Goal: Communication & Community: Participate in discussion

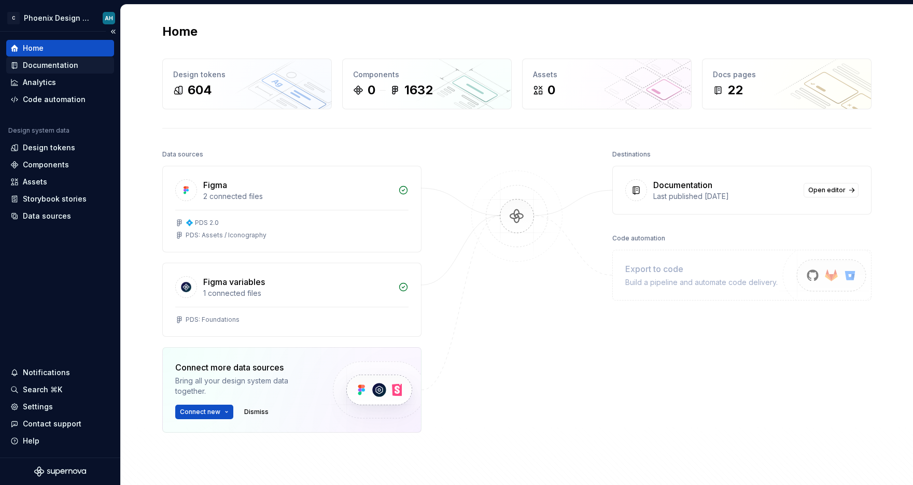
click at [43, 66] on div "Documentation" at bounding box center [50, 65] width 55 height 10
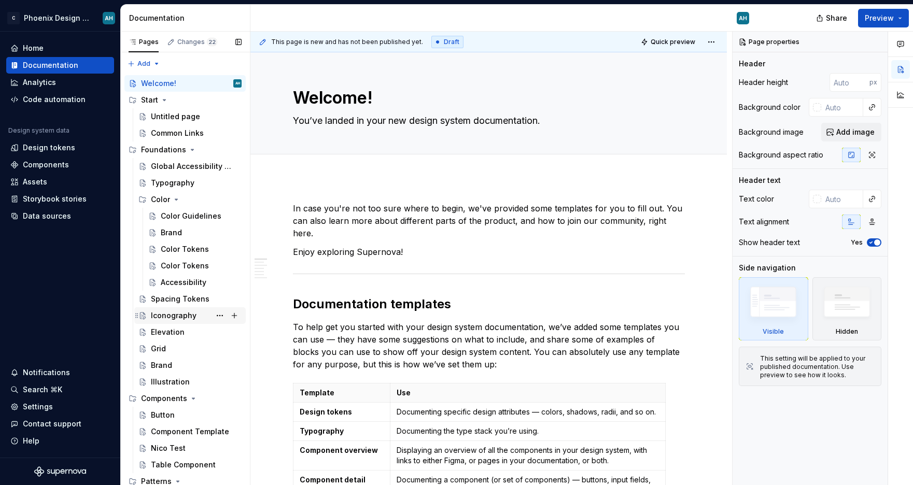
click at [180, 314] on div "Iconography" at bounding box center [174, 316] width 46 height 10
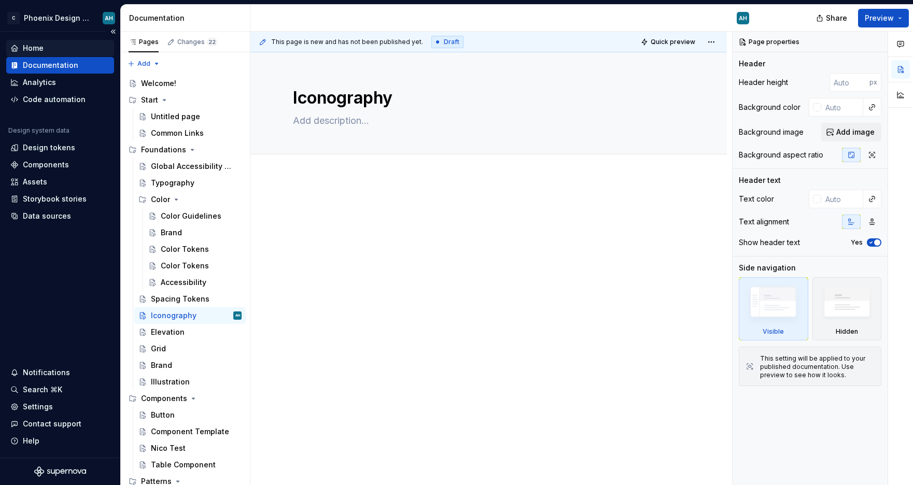
click at [33, 47] on div "Home" at bounding box center [33, 48] width 21 height 10
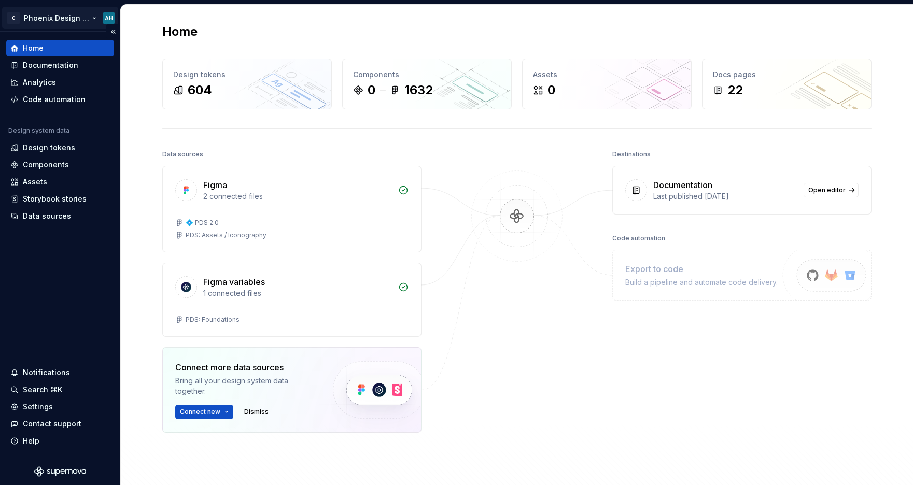
click at [96, 16] on html "C Phoenix Design System AH Home Documentation Analytics Code automation Design …" at bounding box center [456, 242] width 913 height 485
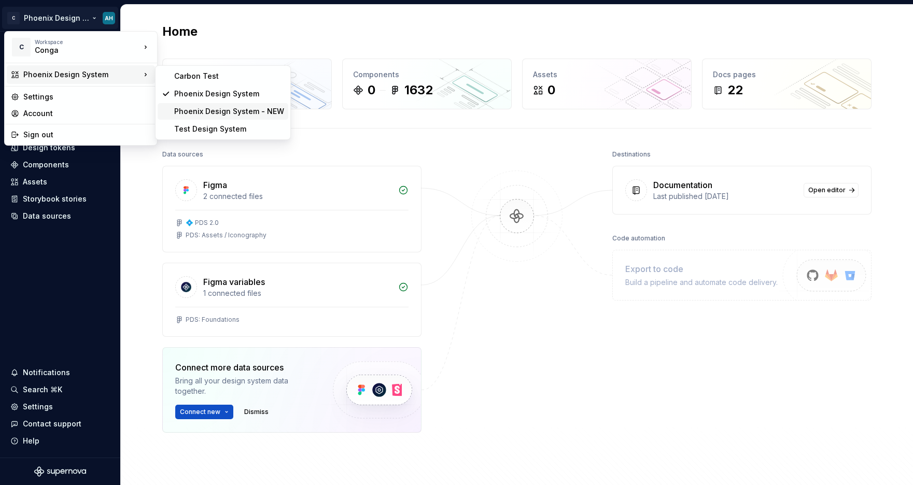
click at [195, 110] on div "Phoenix Design System - NEW" at bounding box center [229, 111] width 110 height 10
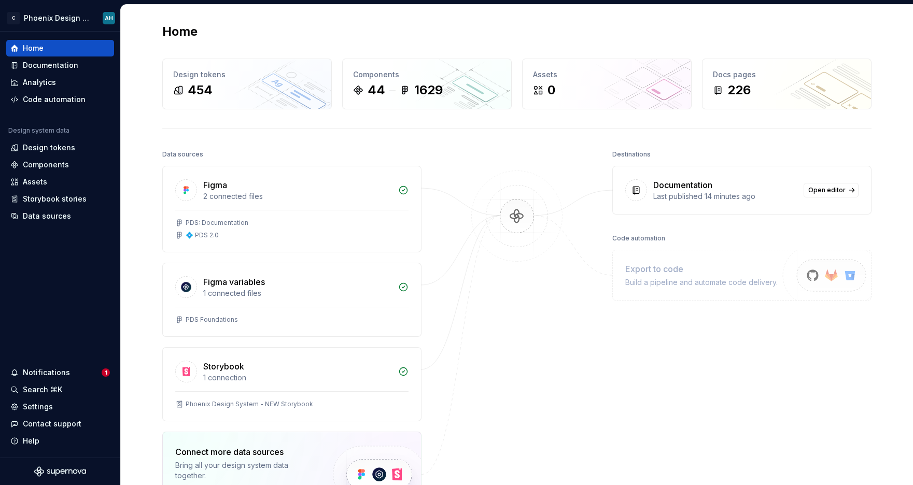
click at [725, 197] on div "Last published 14 minutes ago" at bounding box center [725, 196] width 144 height 10
click at [825, 191] on span "Open editor" at bounding box center [826, 190] width 37 height 8
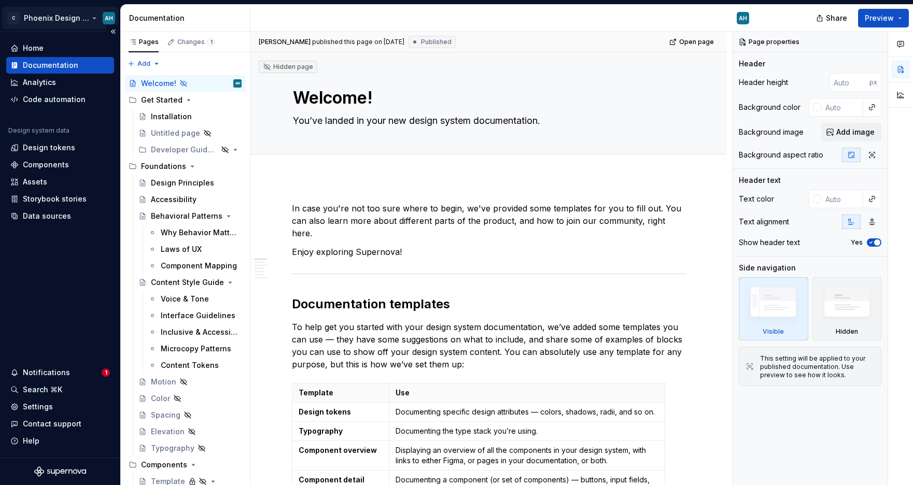
click at [85, 14] on html "C Phoenix Design System - NEW AH Home Documentation Analytics Code automation D…" at bounding box center [456, 242] width 913 height 485
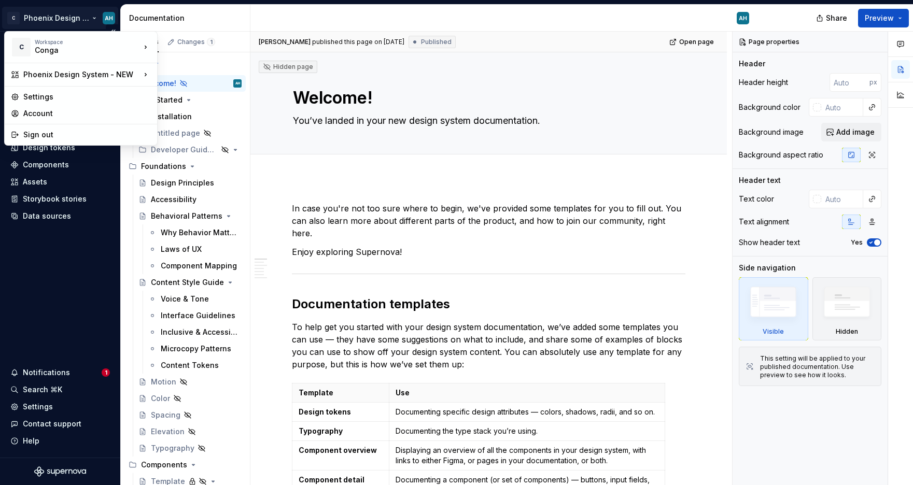
click at [85, 14] on html "C Phoenix Design System - NEW AH Home Documentation Analytics Code automation D…" at bounding box center [456, 242] width 913 height 485
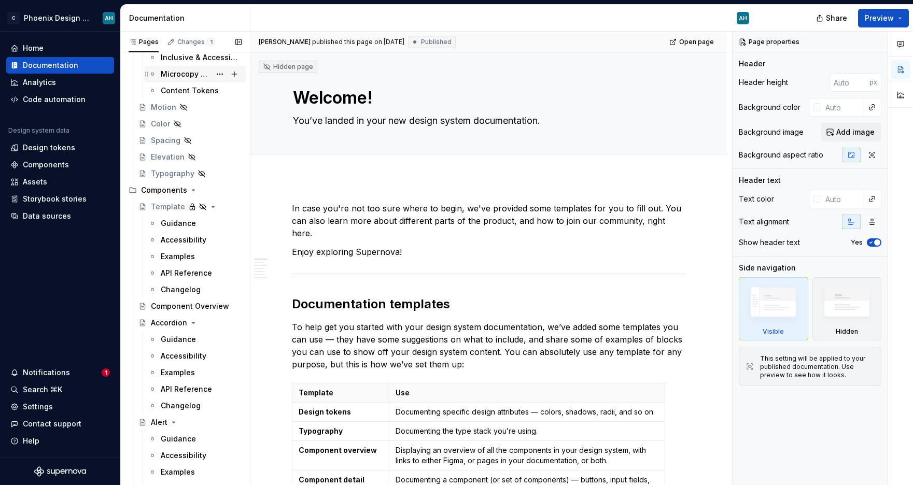
scroll to position [303, 0]
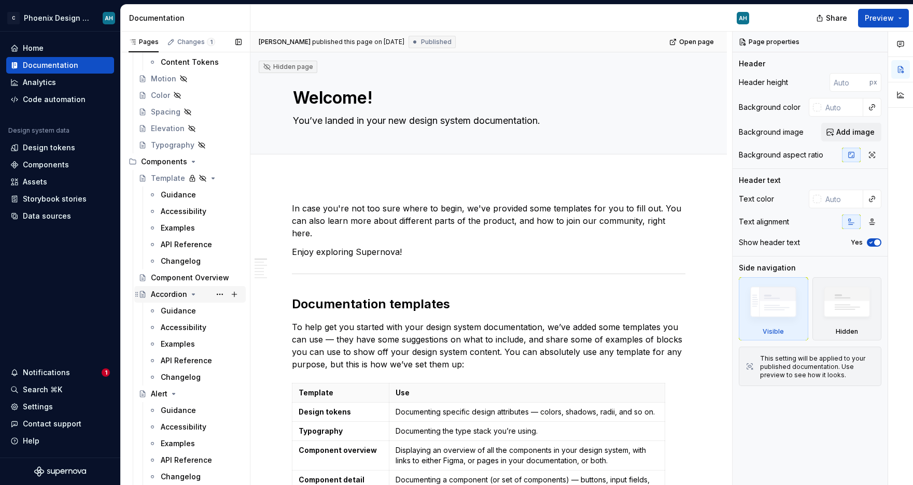
click at [172, 291] on div "Accordion" at bounding box center [169, 294] width 36 height 10
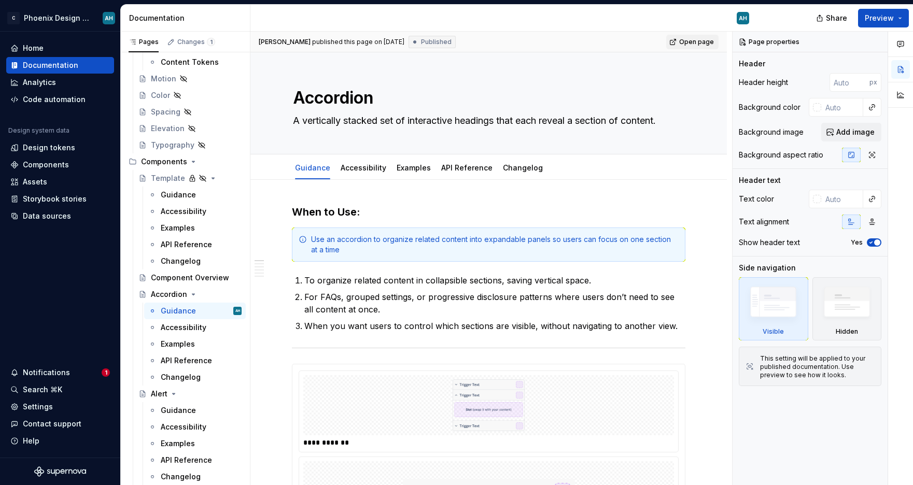
click at [694, 43] on span "Open page" at bounding box center [696, 42] width 35 height 8
click at [900, 45] on icon "button" at bounding box center [901, 44] width 8 height 8
type textarea "*"
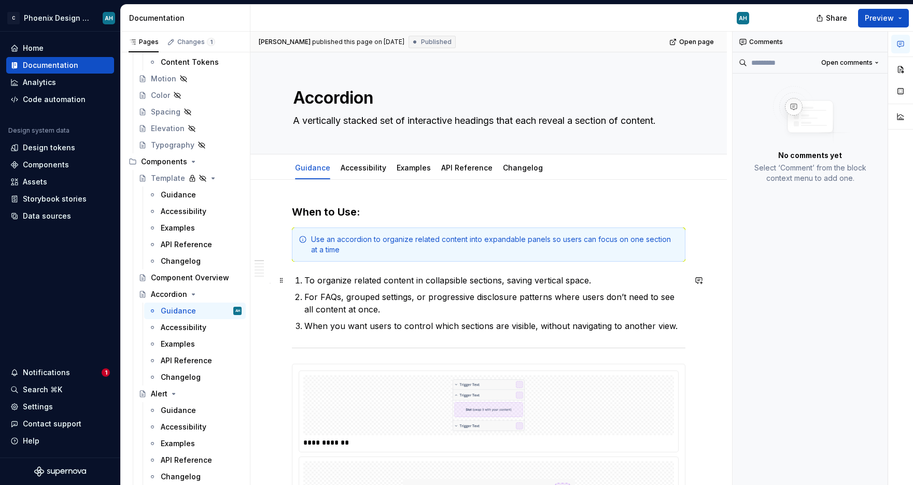
click at [335, 282] on p "To organize related content in collapsible sections, saving vertical space." at bounding box center [494, 280] width 381 height 12
click at [325, 262] on button "button" at bounding box center [326, 261] width 15 height 15
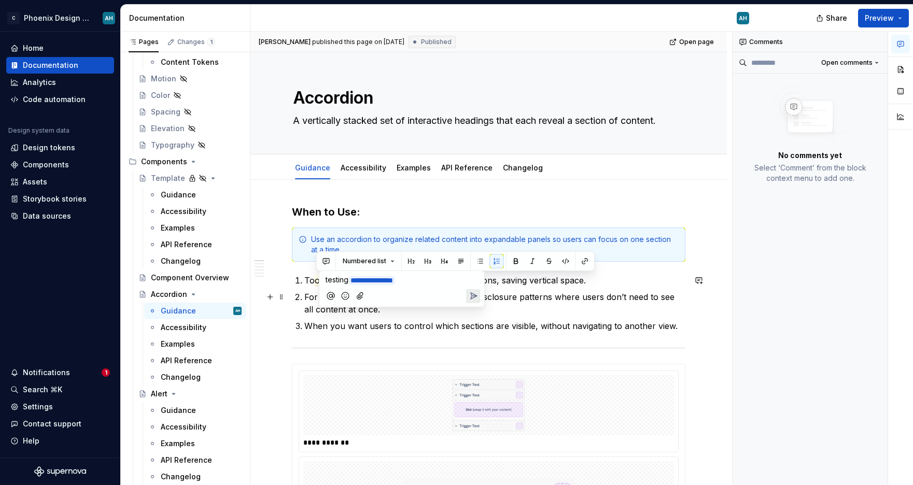
click at [475, 296] on icon "Send" at bounding box center [474, 296] width 6 height 6
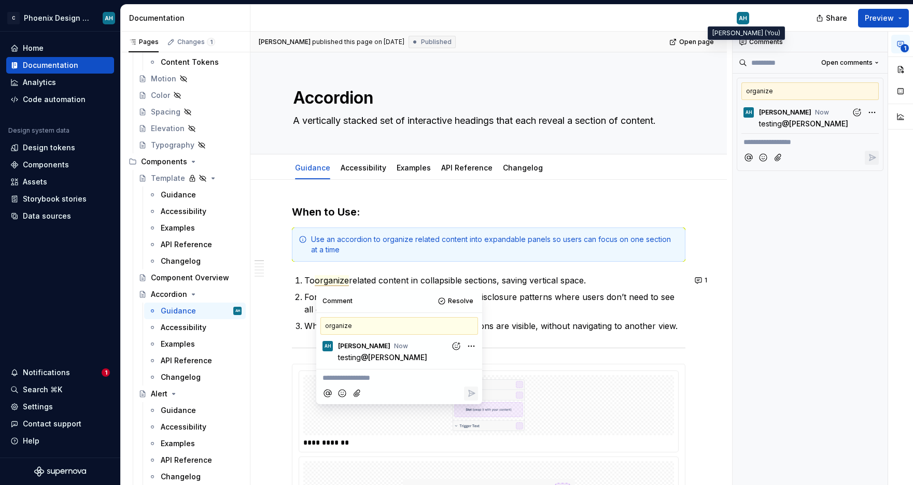
click at [742, 19] on div "AH" at bounding box center [743, 18] width 8 height 8
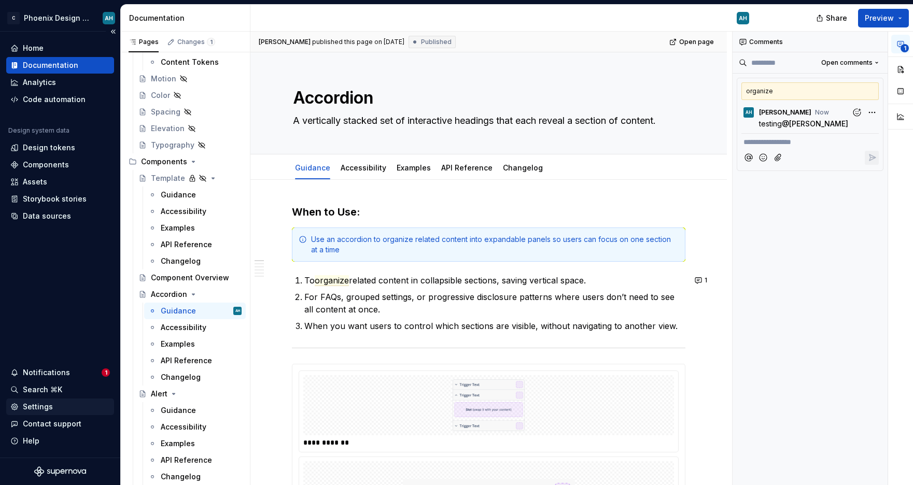
click at [32, 408] on div "Settings" at bounding box center [38, 407] width 30 height 10
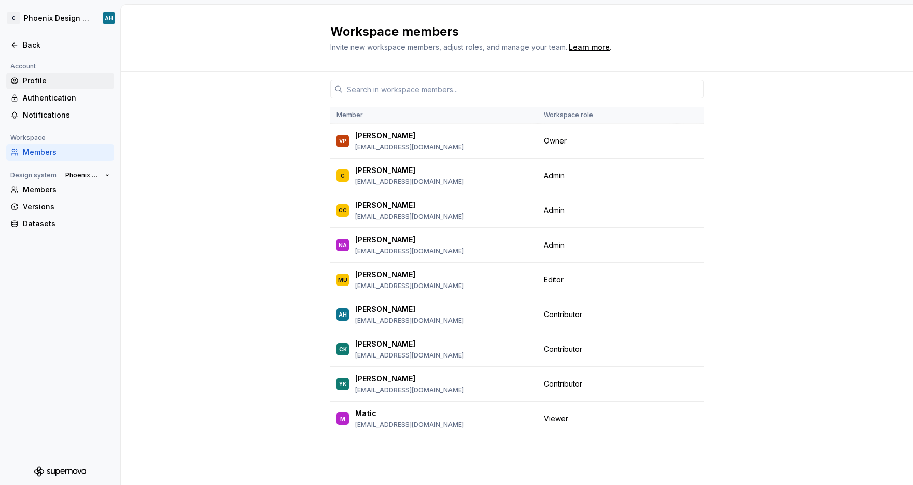
click at [48, 82] on div "Profile" at bounding box center [66, 81] width 87 height 10
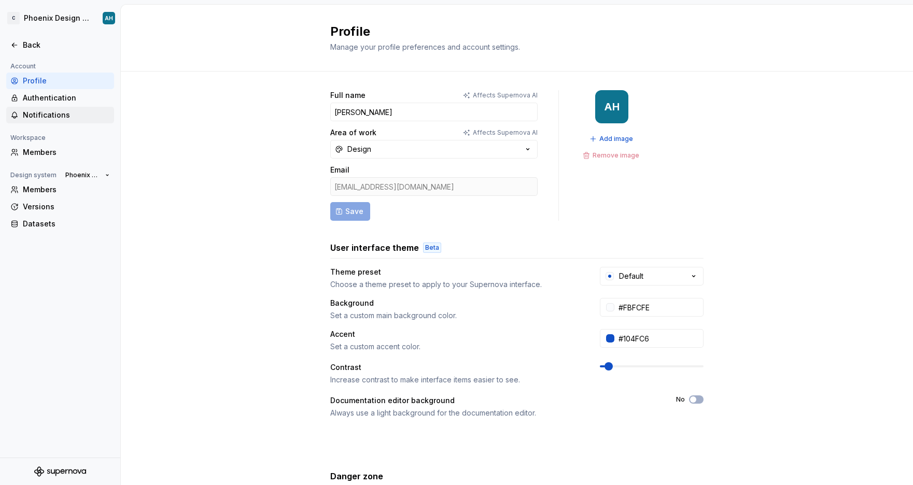
click at [46, 111] on div "Notifications" at bounding box center [66, 115] width 87 height 10
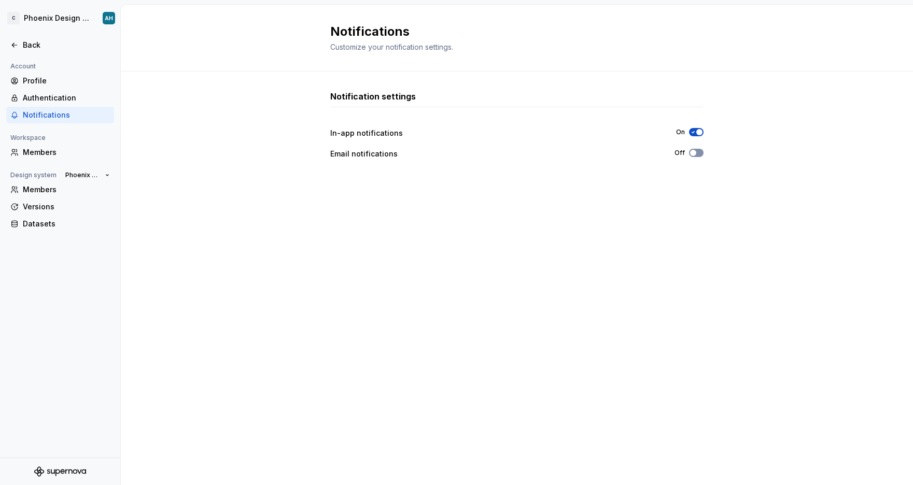
click at [699, 153] on button "Off" at bounding box center [696, 153] width 15 height 8
click at [693, 154] on span "button" at bounding box center [693, 153] width 6 height 6
click at [31, 48] on div "Back" at bounding box center [66, 45] width 87 height 10
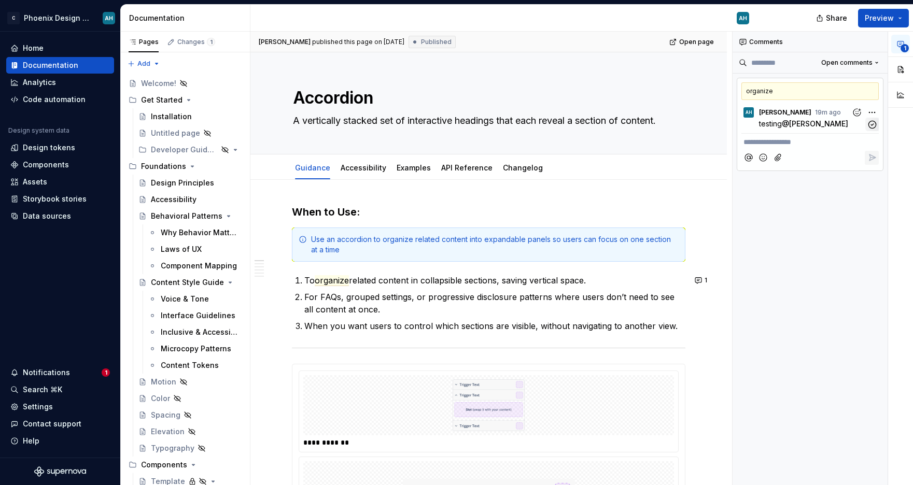
click at [873, 124] on icon "button" at bounding box center [872, 124] width 7 height 7
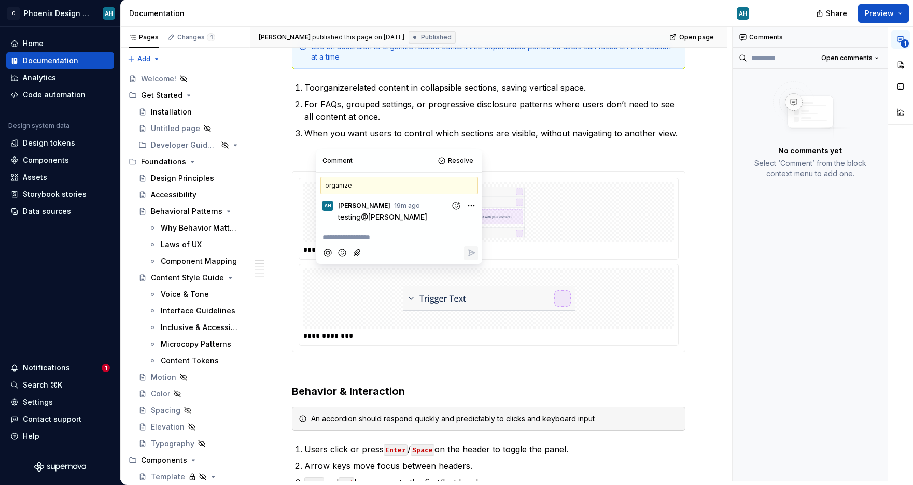
scroll to position [192, 0]
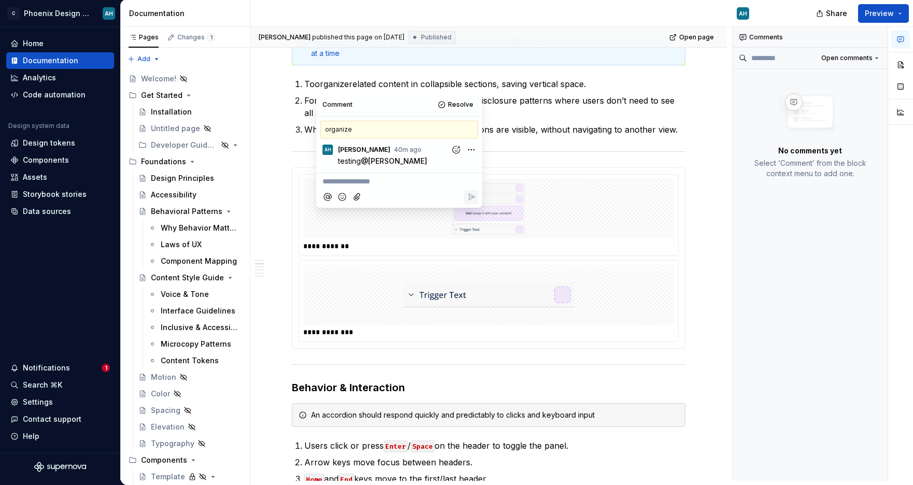
type textarea "*"
